Goal: Transaction & Acquisition: Purchase product/service

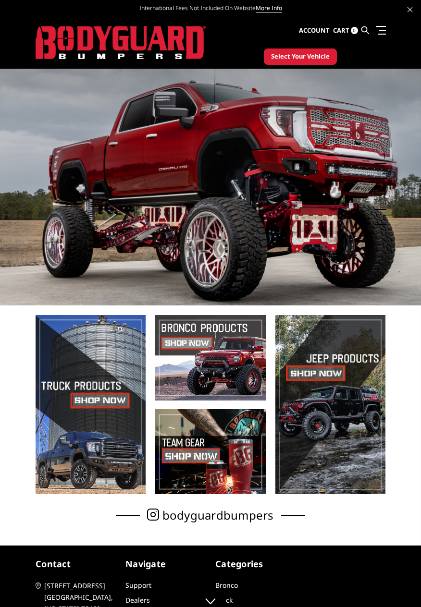
click at [300, 58] on span "Select Your Vehicle" at bounding box center [300, 57] width 59 height 10
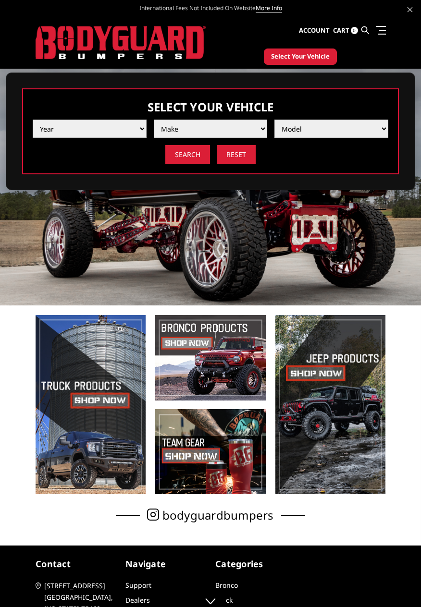
click at [118, 135] on select "Year [DATE] 2024 2023 2022 2021 2020 2019 2018 2017 2016 2015 2014 2013 2012 20…" at bounding box center [90, 129] width 114 height 18
select select "yr_2025"
click at [33, 120] on select "Year [DATE] 2024 2023 2022 2021 2020 2019 2018 2017 2016 2015 2014 2013 2012 20…" at bounding box center [90, 129] width 114 height 18
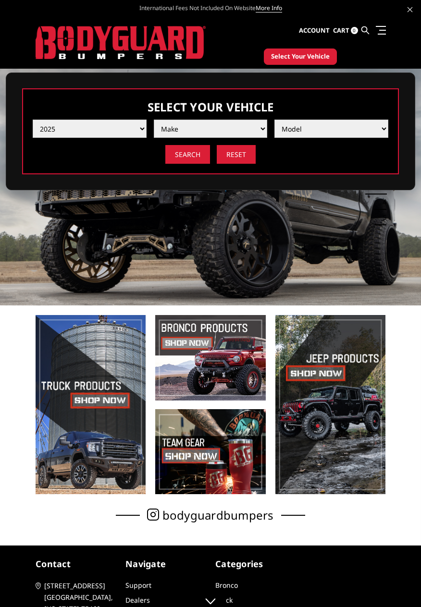
click at [232, 132] on select "Make Chevrolet Ford GMC Ram Toyota" at bounding box center [211, 129] width 114 height 18
select select "mk_ram"
click at [154, 120] on select "Make Chevrolet Ford GMC Ram Toyota" at bounding box center [211, 129] width 114 height 18
click at [339, 133] on select "Model 1500 6-Lug 1500 Rebel 2500 / 3500 4500 / 5500 RHO" at bounding box center [331, 129] width 114 height 18
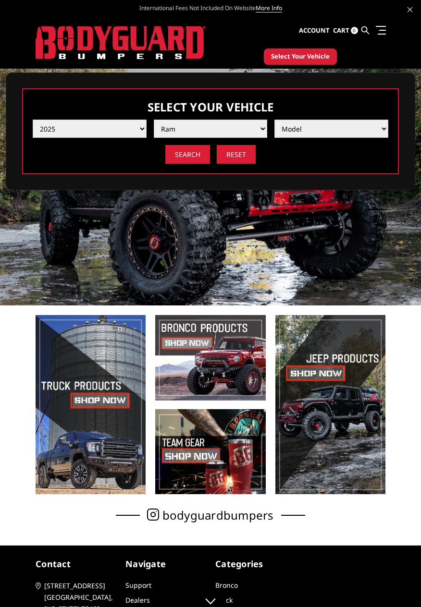
select select "md_2500-3500"
click at [274, 120] on select "Model 1500 6-Lug 1500 Rebel 2500 / 3500 4500 / 5500 RHO" at bounding box center [331, 129] width 114 height 18
click at [195, 157] on input "Search" at bounding box center [187, 154] width 45 height 19
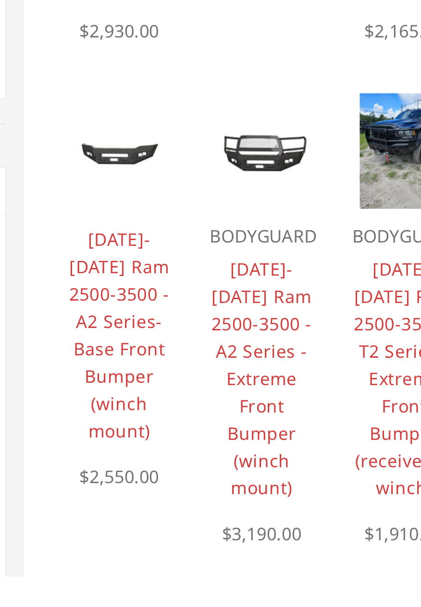
scroll to position [281, 0]
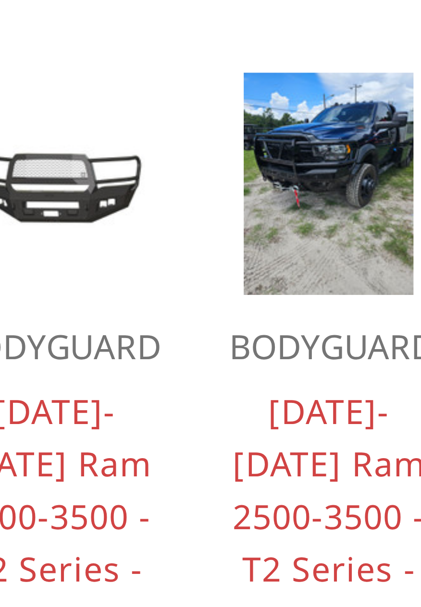
click at [357, 431] on img at bounding box center [356, 436] width 34 height 45
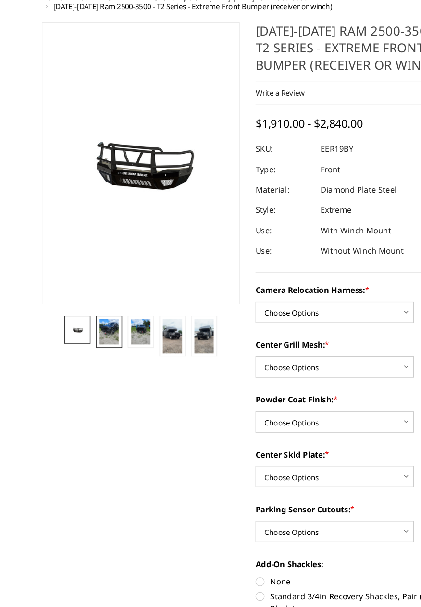
click at [97, 366] on img at bounding box center [93, 367] width 16 height 22
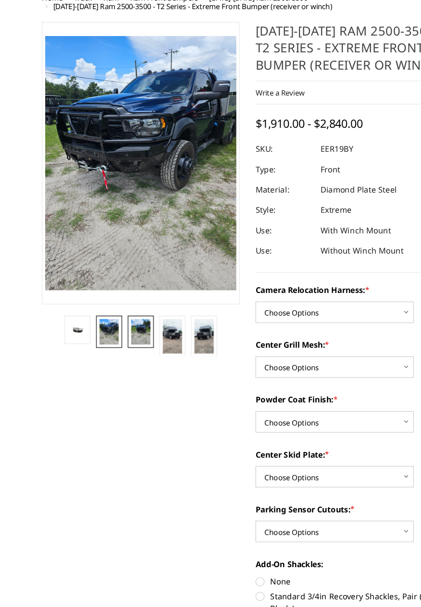
click at [124, 372] on img at bounding box center [119, 367] width 16 height 22
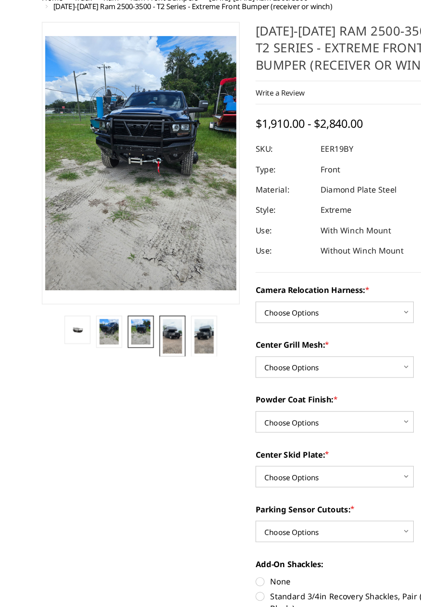
click at [153, 375] on img at bounding box center [146, 370] width 16 height 29
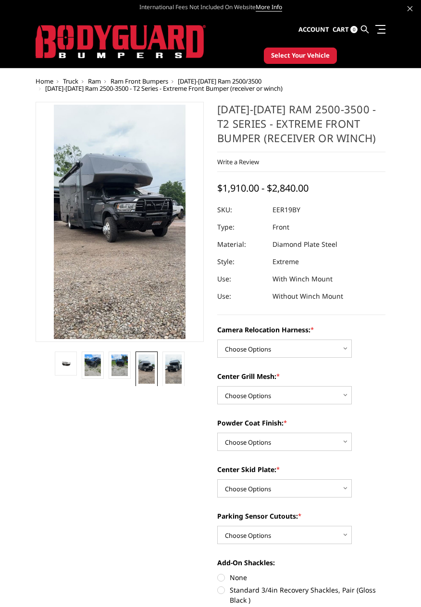
scroll to position [1, 0]
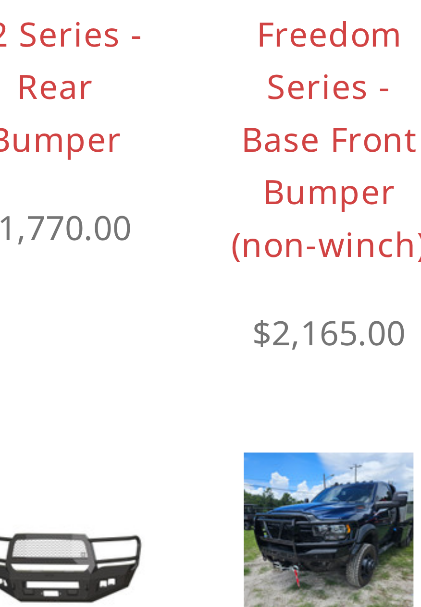
scroll to position [137, 0]
